Goal: Find specific page/section: Find specific page/section

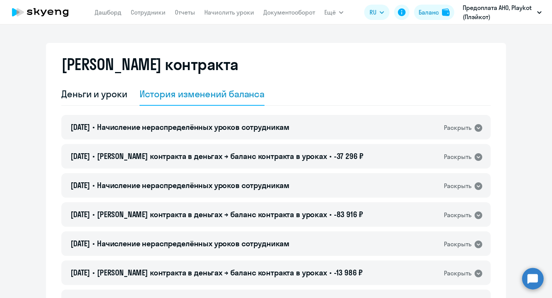
select select "english_adult_not_native_speaker"
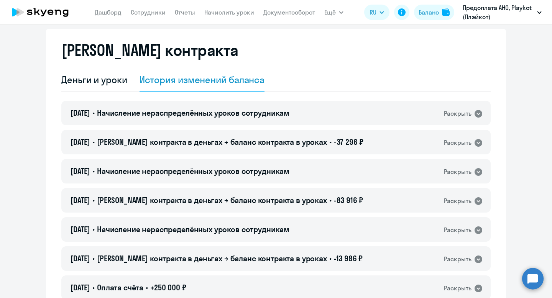
click at [360, 85] on div "Деньги и уроки История изменений баланса" at bounding box center [275, 80] width 429 height 23
click at [159, 14] on link "Сотрудники" at bounding box center [148, 12] width 35 height 8
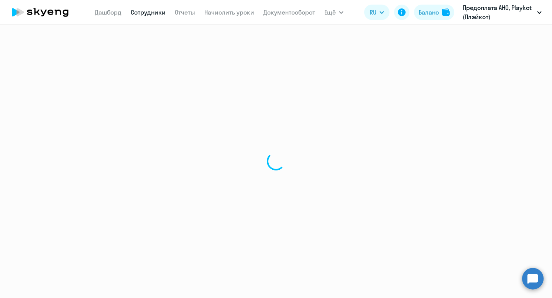
select select "30"
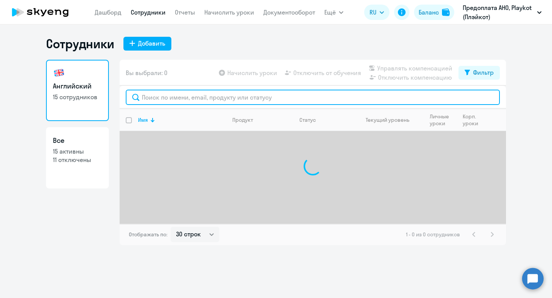
click at [205, 97] on input "text" at bounding box center [313, 97] width 374 height 15
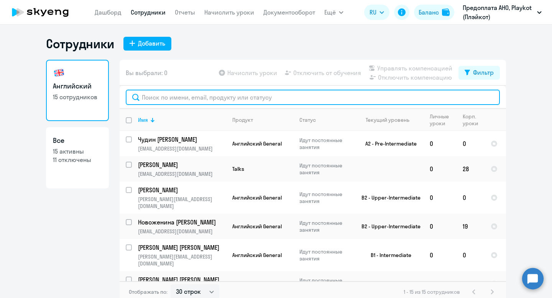
type input "м"
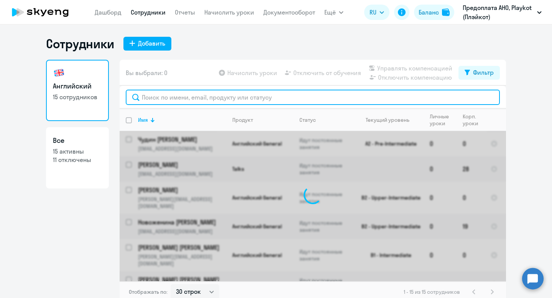
type input "и"
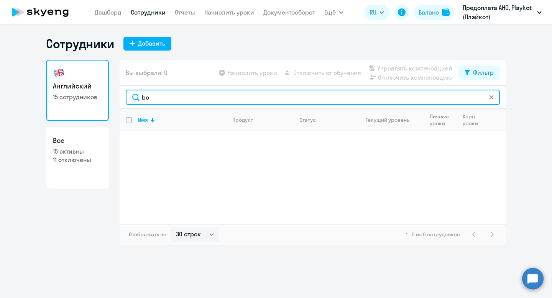
type input "b"
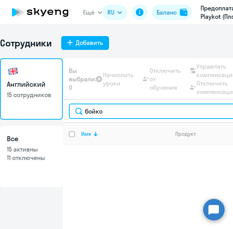
type input "бойко"
